Goal: Task Accomplishment & Management: Complete application form

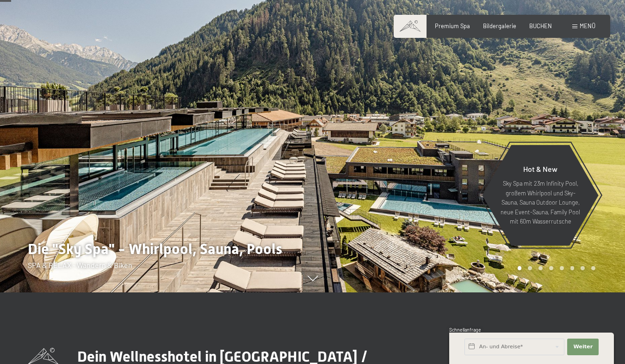
scroll to position [72, 0]
click at [532, 28] on span "BUCHEN" at bounding box center [540, 24] width 23 height 7
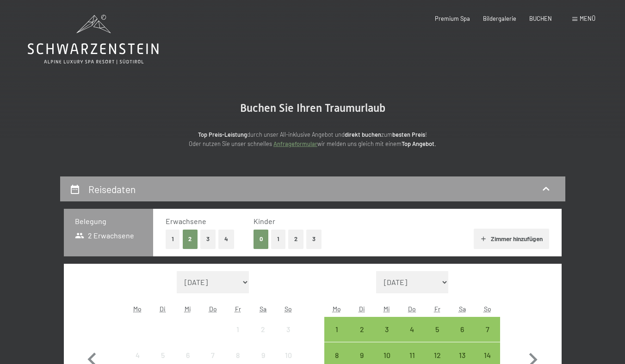
click at [575, 22] on div "Menü" at bounding box center [583, 19] width 23 height 8
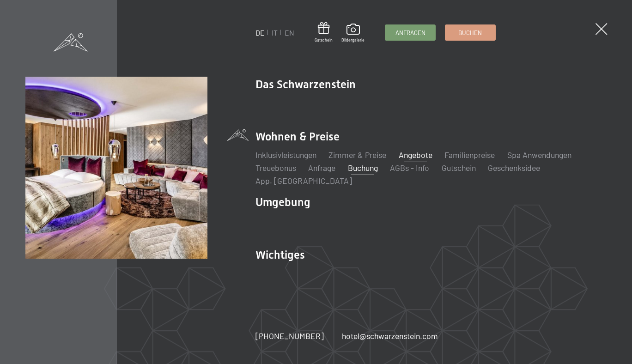
click at [410, 151] on link "Angebote" at bounding box center [416, 155] width 34 height 10
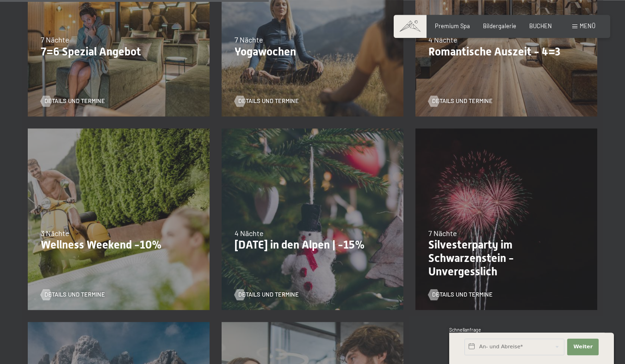
scroll to position [693, 0]
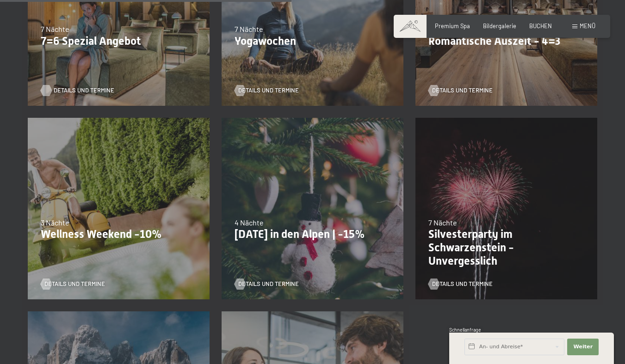
click at [77, 95] on span "Details und Termine" at bounding box center [84, 90] width 61 height 8
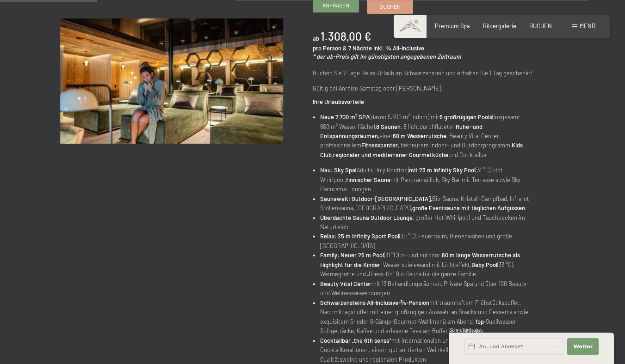
scroll to position [181, 0]
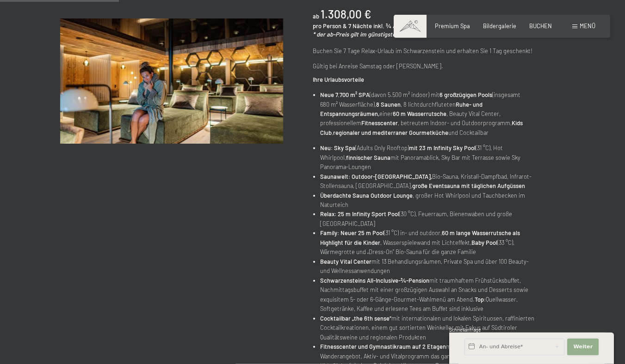
click at [573, 347] on span "Weiter" at bounding box center [582, 346] width 19 height 7
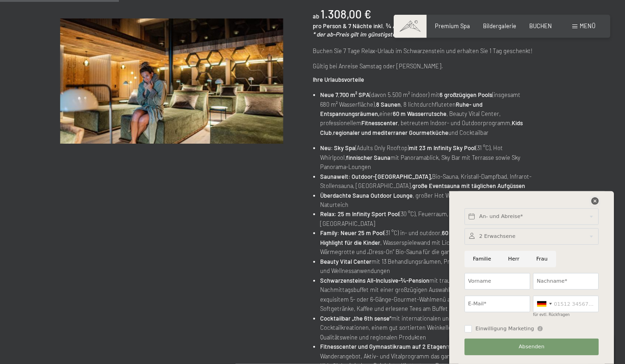
click at [594, 197] on icon at bounding box center [594, 200] width 7 height 7
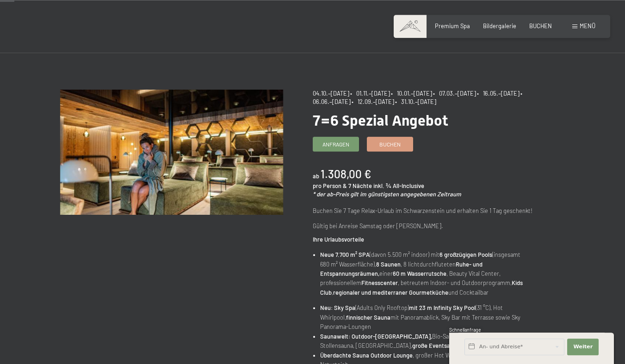
scroll to position [25, 0]
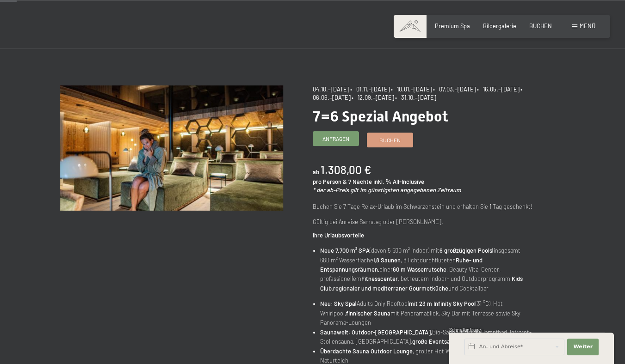
click at [340, 143] on span "Anfragen" at bounding box center [335, 139] width 27 height 8
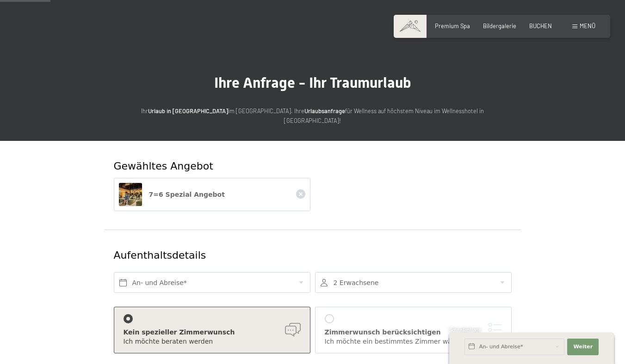
scroll to position [100, 0]
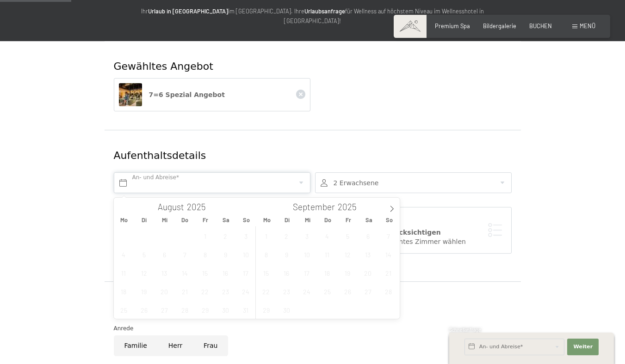
click at [291, 179] on input "text" at bounding box center [212, 182] width 196 height 21
click at [394, 209] on icon at bounding box center [391, 209] width 6 height 6
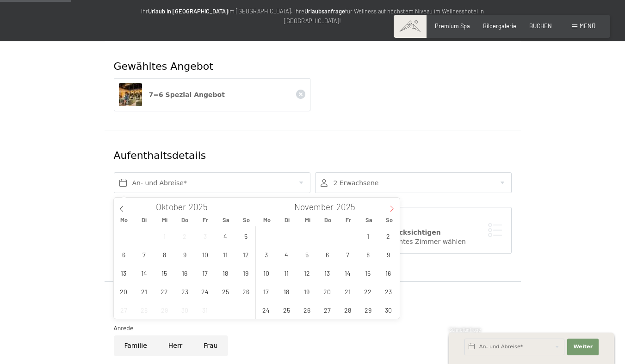
type input "2026"
click at [394, 209] on icon at bounding box center [391, 209] width 6 height 6
type input "2026"
click at [394, 209] on icon at bounding box center [391, 209] width 6 height 6
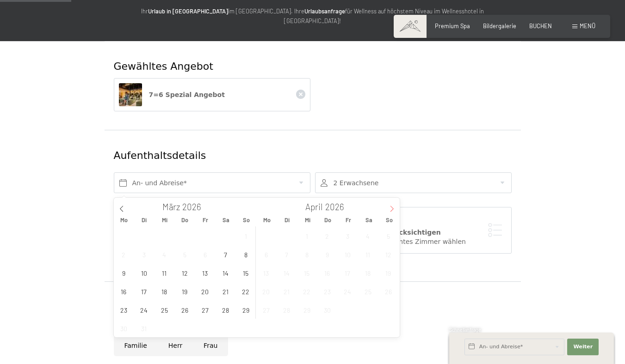
click at [394, 209] on icon at bounding box center [391, 209] width 6 height 6
click at [119, 211] on icon at bounding box center [121, 209] width 6 height 6
click at [223, 288] on span "24" at bounding box center [225, 291] width 18 height 18
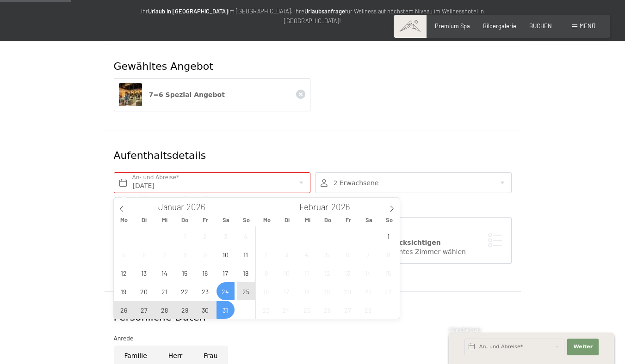
click at [227, 307] on span "31" at bounding box center [225, 310] width 18 height 18
type input "Sa. 24.01.2026 - Sa. 31.01.2026"
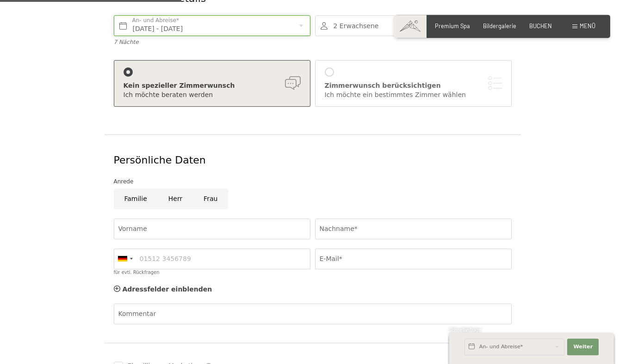
scroll to position [257, 0]
click at [170, 199] on input "Herr" at bounding box center [175, 198] width 35 height 21
radio input "true"
click at [170, 233] on input "Vorname" at bounding box center [212, 228] width 196 height 21
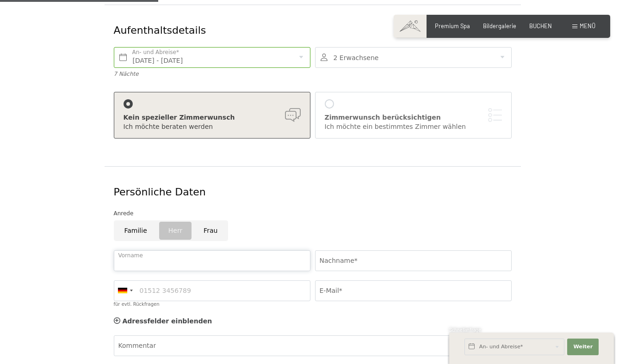
scroll to position [224, 0]
click at [182, 258] on input "Vorname" at bounding box center [212, 262] width 196 height 21
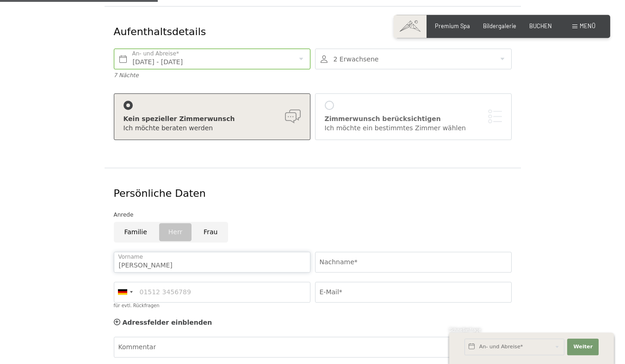
type input "Dario"
click at [337, 260] on input "Nachname*" at bounding box center [413, 262] width 196 height 21
type input "Höhener"
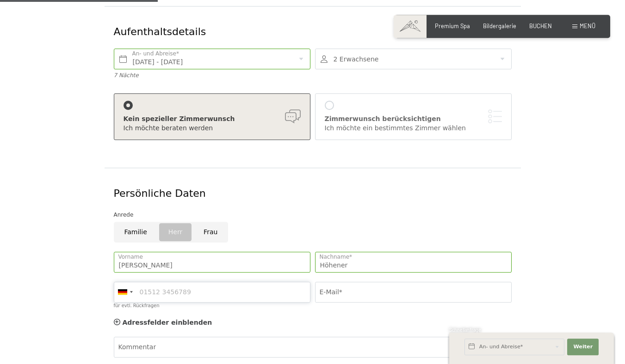
click at [218, 303] on input "für evtl. Rückfragen" at bounding box center [212, 292] width 196 height 21
click at [133, 295] on div at bounding box center [124, 292] width 21 height 20
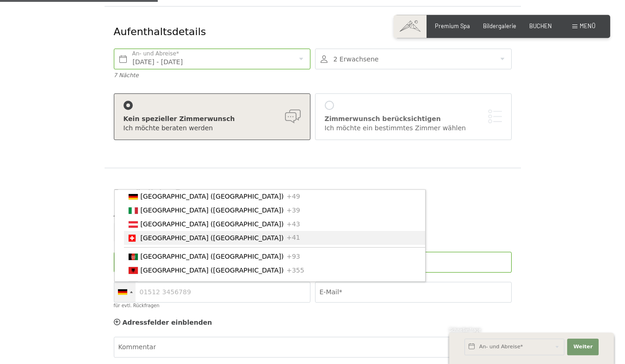
click at [157, 242] on span "[GEOGRAPHIC_DATA] ([GEOGRAPHIC_DATA])" at bounding box center [212, 237] width 143 height 7
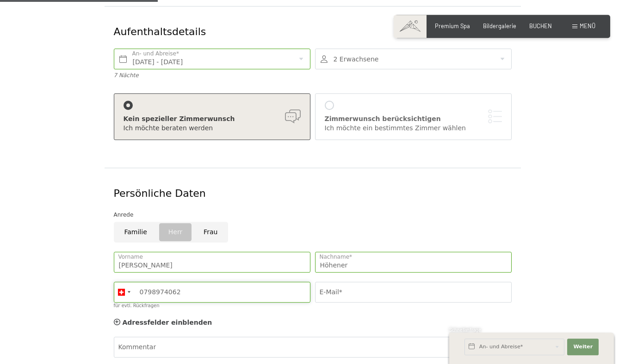
type input "0798974062"
click at [347, 299] on input "E-Mail*" at bounding box center [413, 292] width 196 height 21
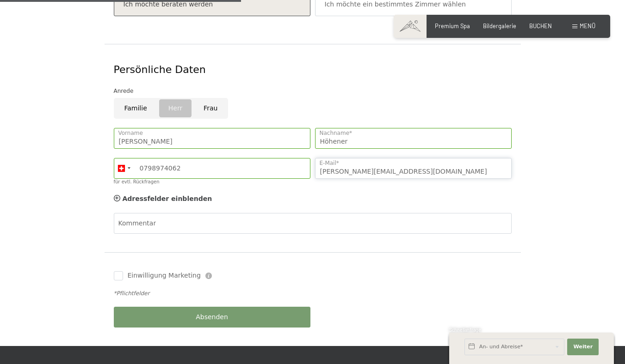
scroll to position [361, 0]
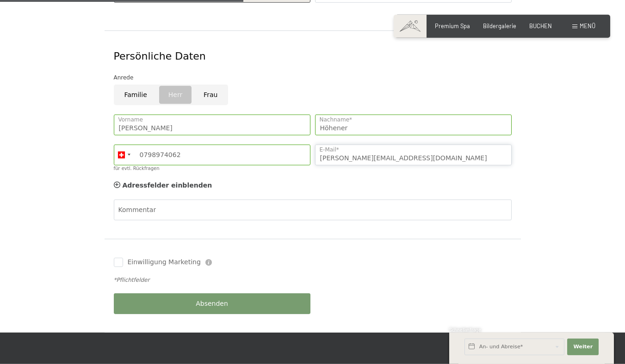
type input "dario_hoehener@hotmail.com"
click at [258, 310] on button "Absenden" at bounding box center [212, 304] width 196 height 21
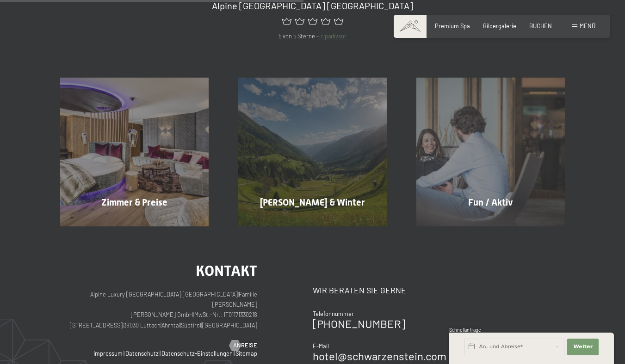
scroll to position [291, 0]
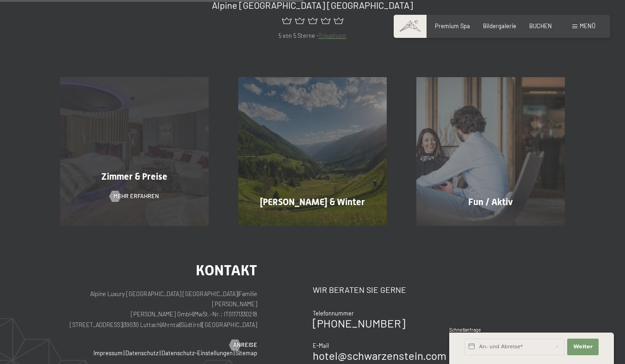
click at [107, 163] on div "Zimmer & Preise Mehr erfahren" at bounding box center [134, 151] width 178 height 148
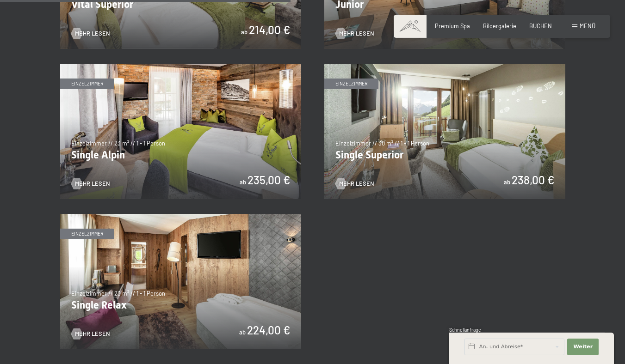
scroll to position [1179, 0]
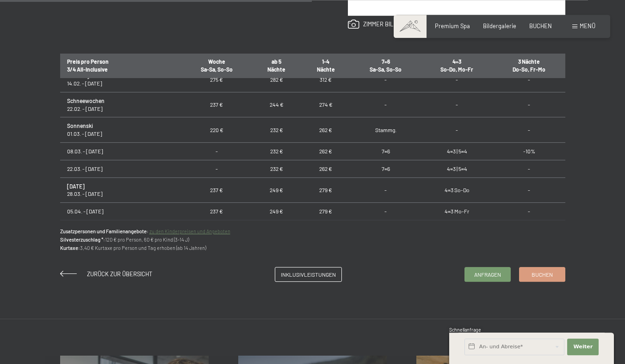
scroll to position [564, 0]
